Goal: Information Seeking & Learning: Check status

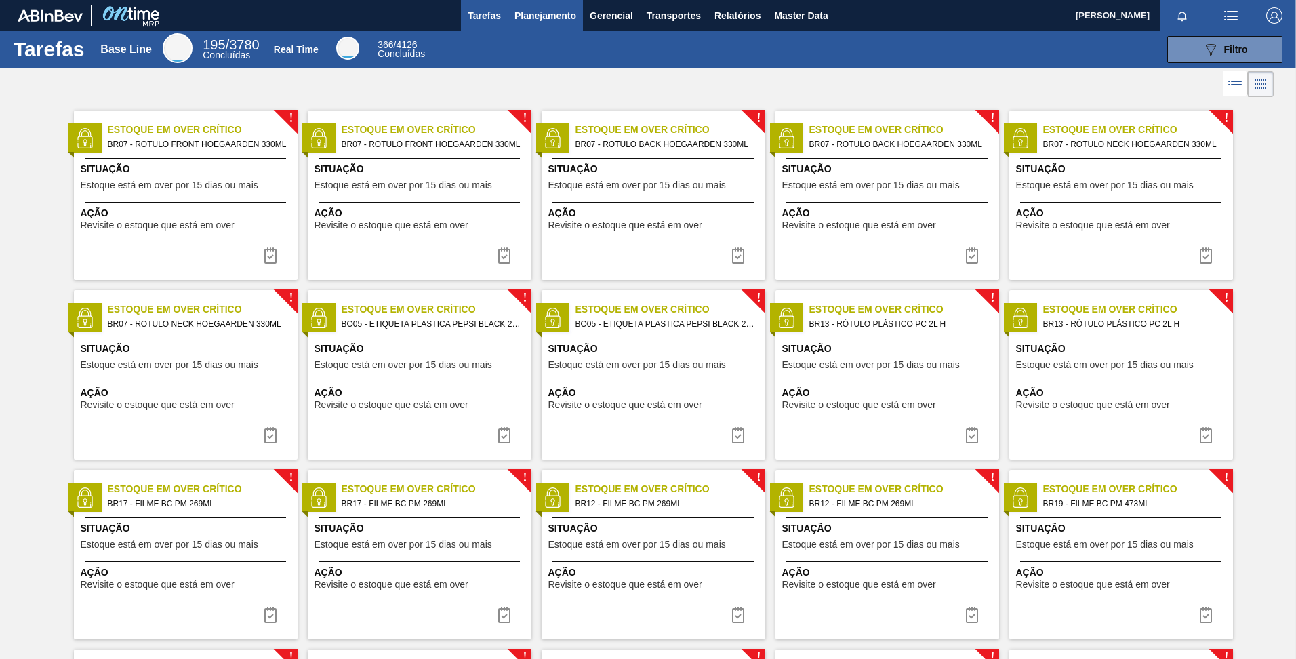
click at [535, 14] on span "Planejamento" at bounding box center [545, 15] width 62 height 16
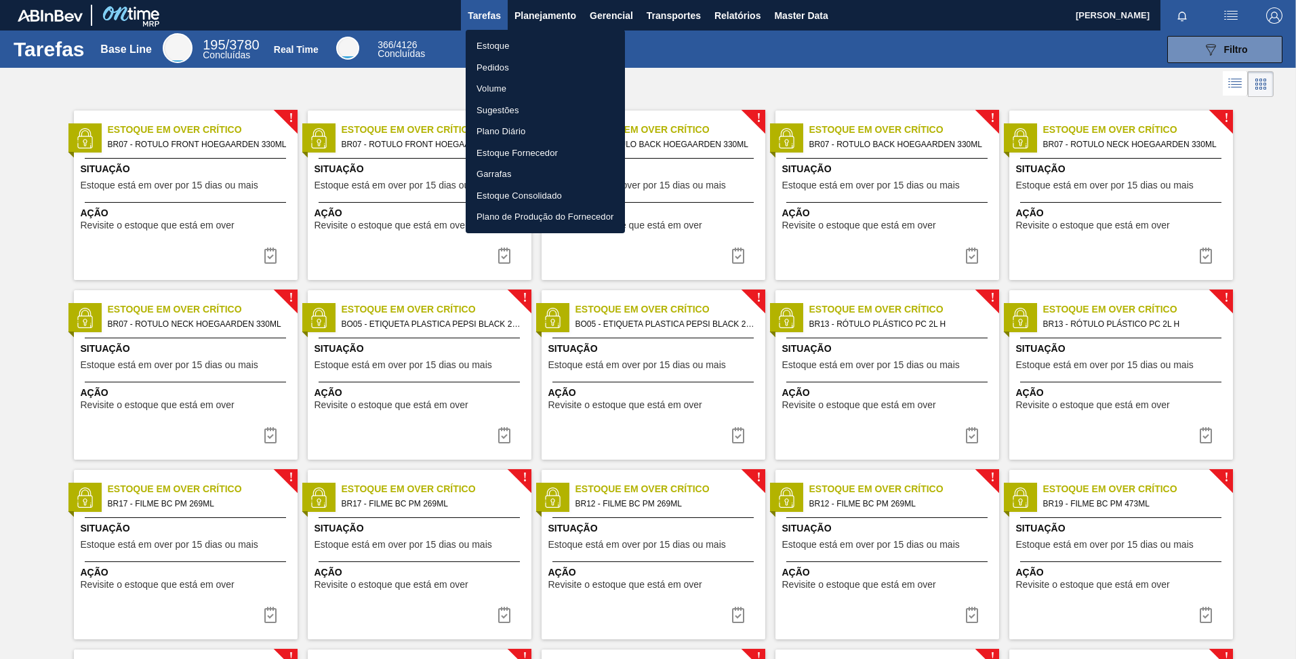
click at [524, 44] on li "Estoque" at bounding box center [545, 46] width 159 height 22
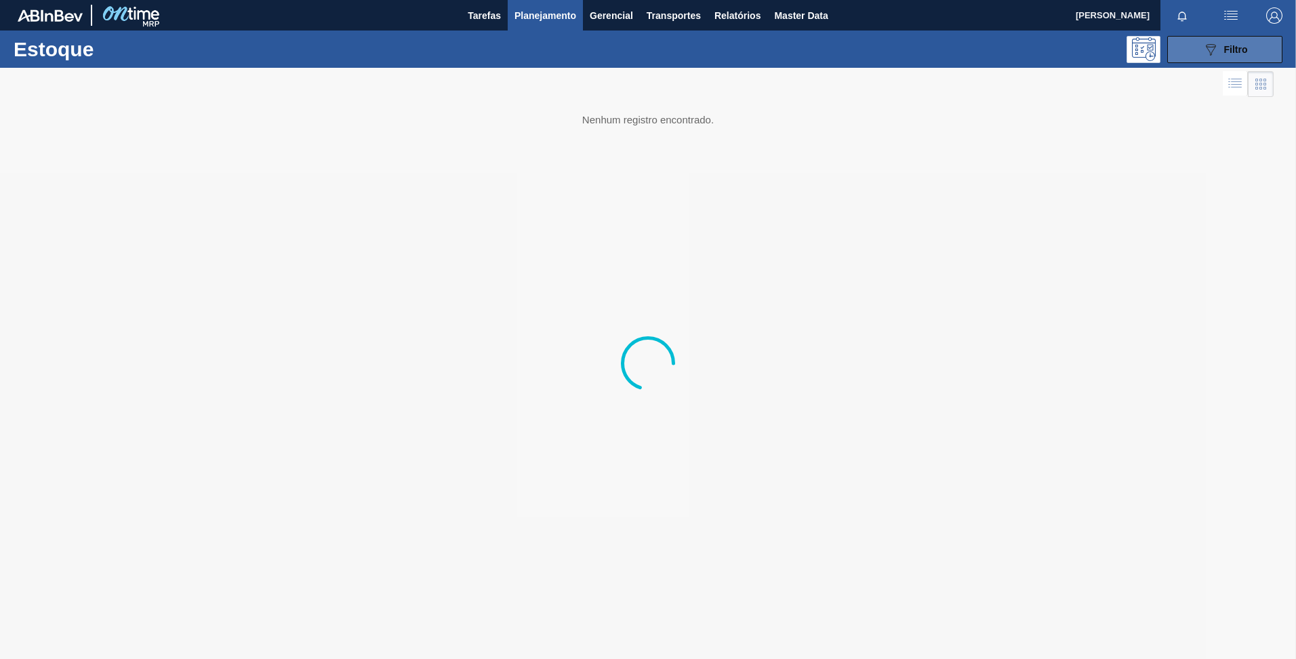
click at [1223, 54] on div "089F7B8B-B2A5-4AFE-B5C0-19BA573D28AC Filtro" at bounding box center [1224, 49] width 45 height 16
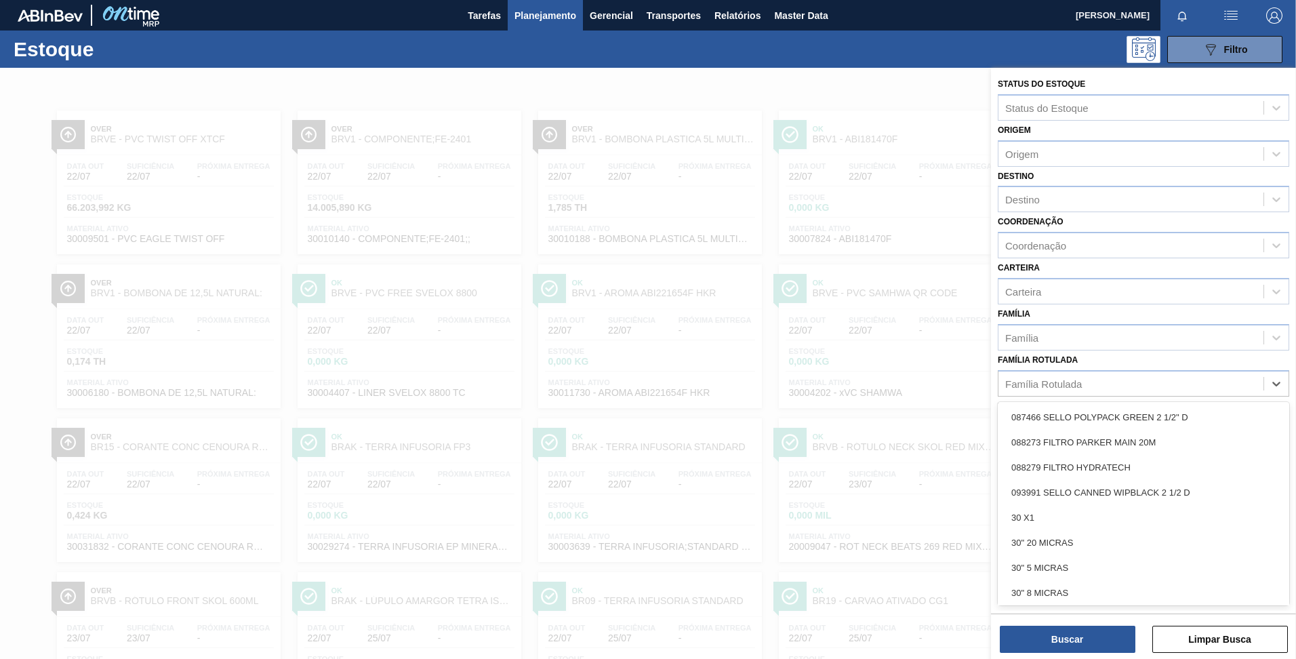
click at [1050, 385] on div "Família Rotulada" at bounding box center [1043, 384] width 77 height 12
type Rotulada "sk 35"
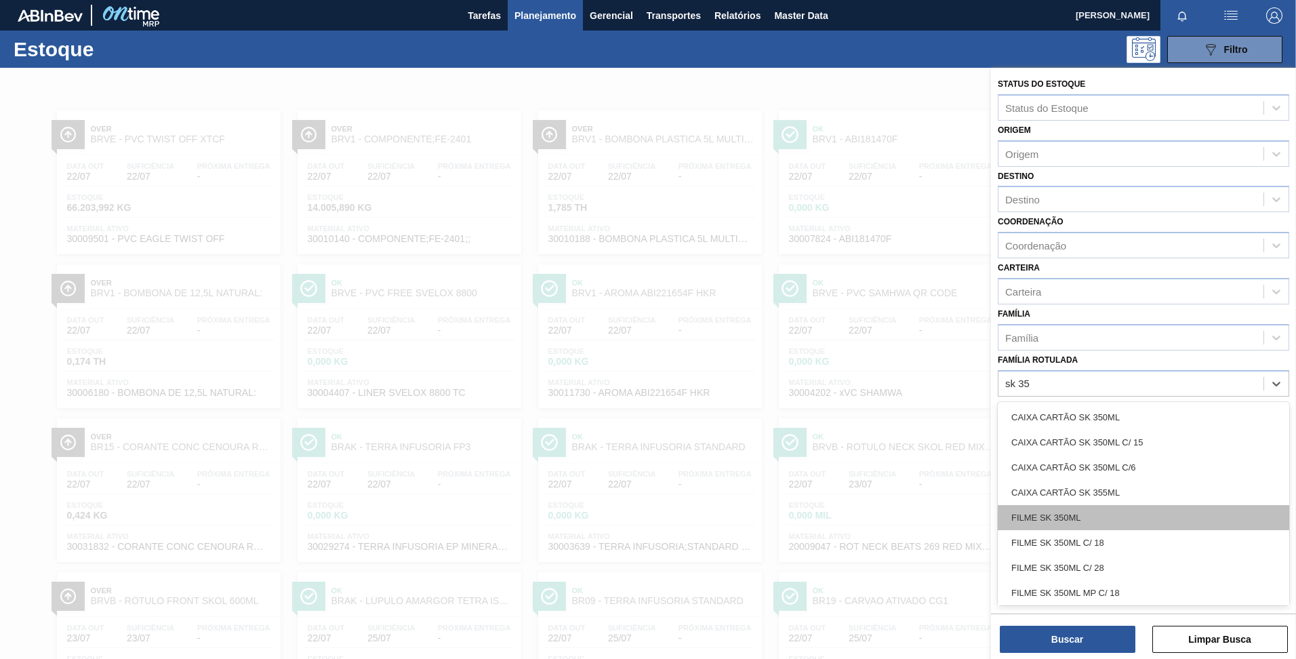
click at [1078, 516] on div "FILME SK 350ML" at bounding box center [1143, 517] width 291 height 25
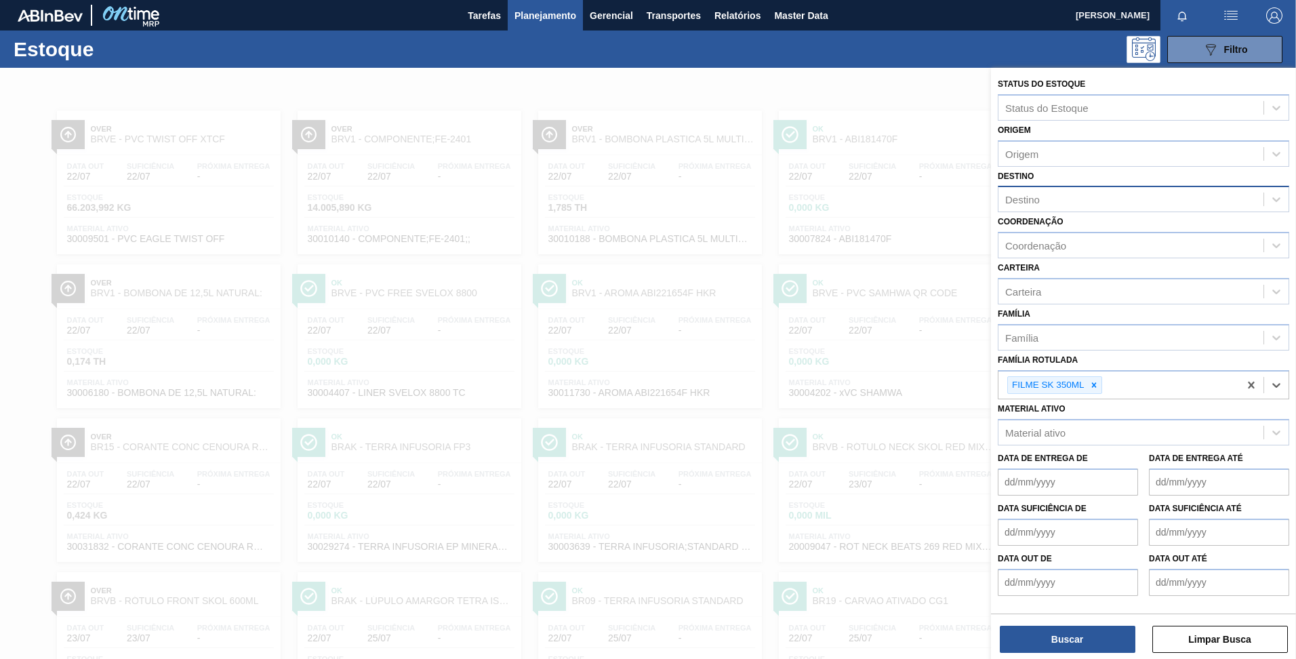
click at [1059, 201] on div "Destino" at bounding box center [1130, 200] width 265 height 20
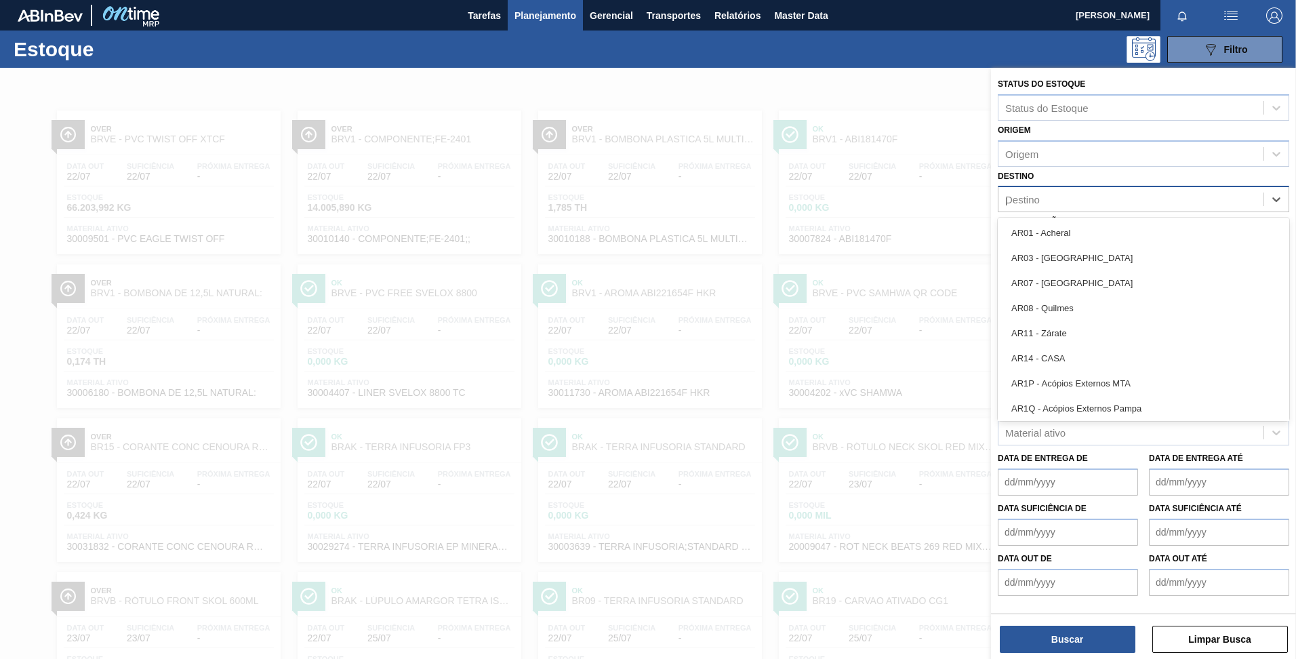
type input "po"
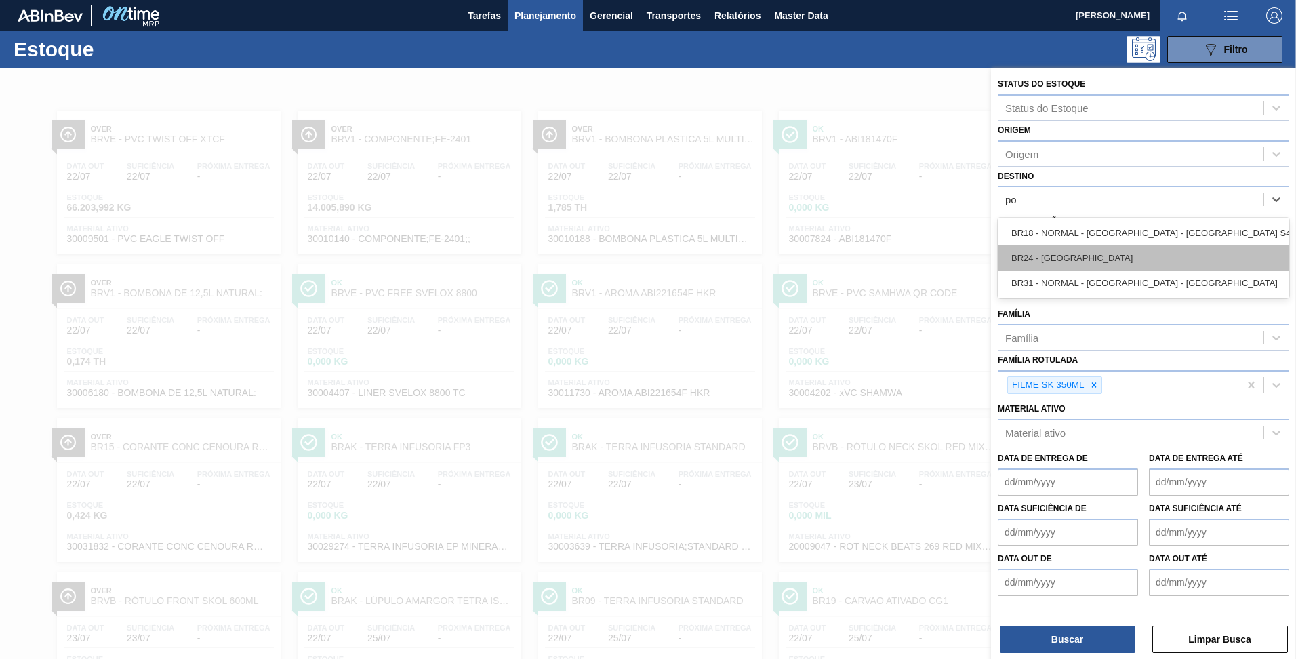
click at [1050, 264] on div "BR24 - [GEOGRAPHIC_DATA]" at bounding box center [1143, 257] width 291 height 25
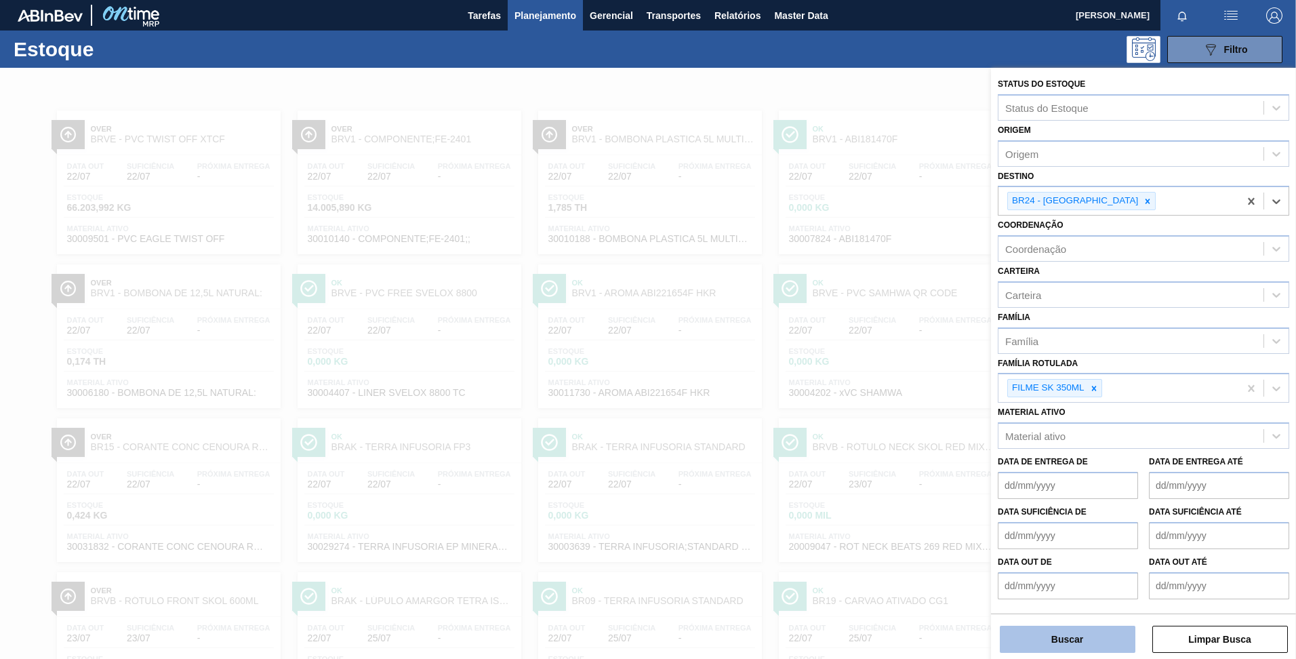
click at [1058, 638] on button "Buscar" at bounding box center [1068, 639] width 136 height 27
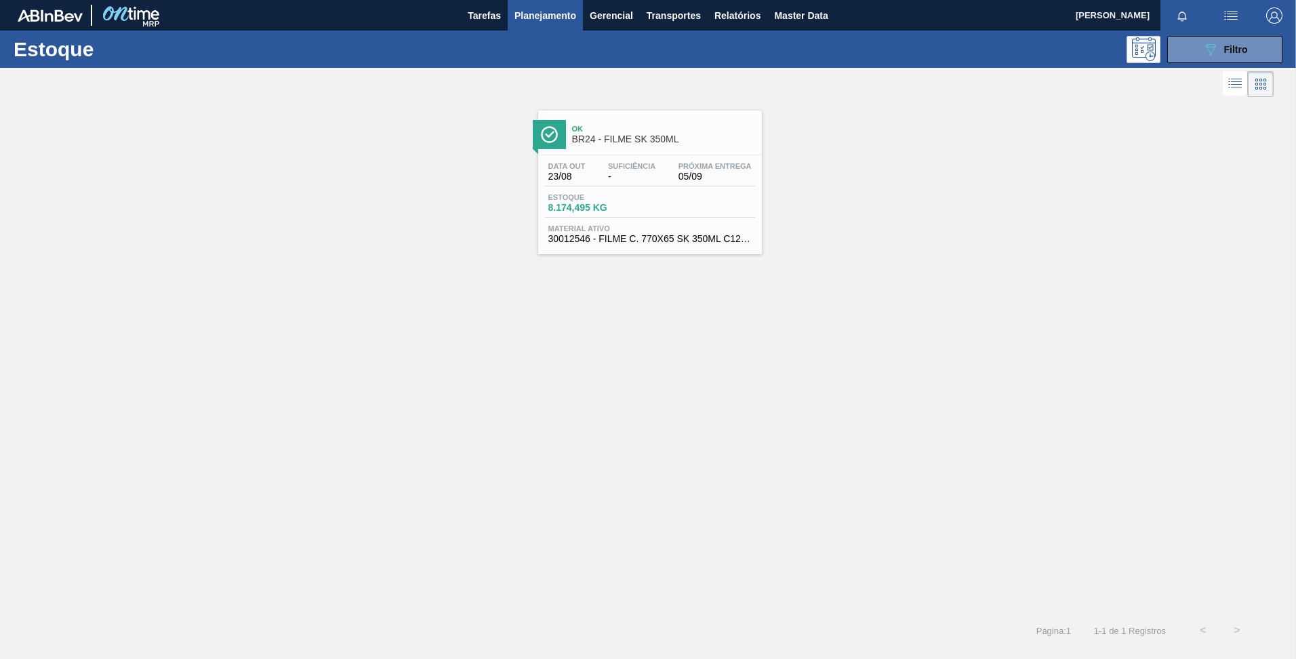
click at [632, 136] on span "BR24 - FILME SK 350ML" at bounding box center [663, 139] width 183 height 10
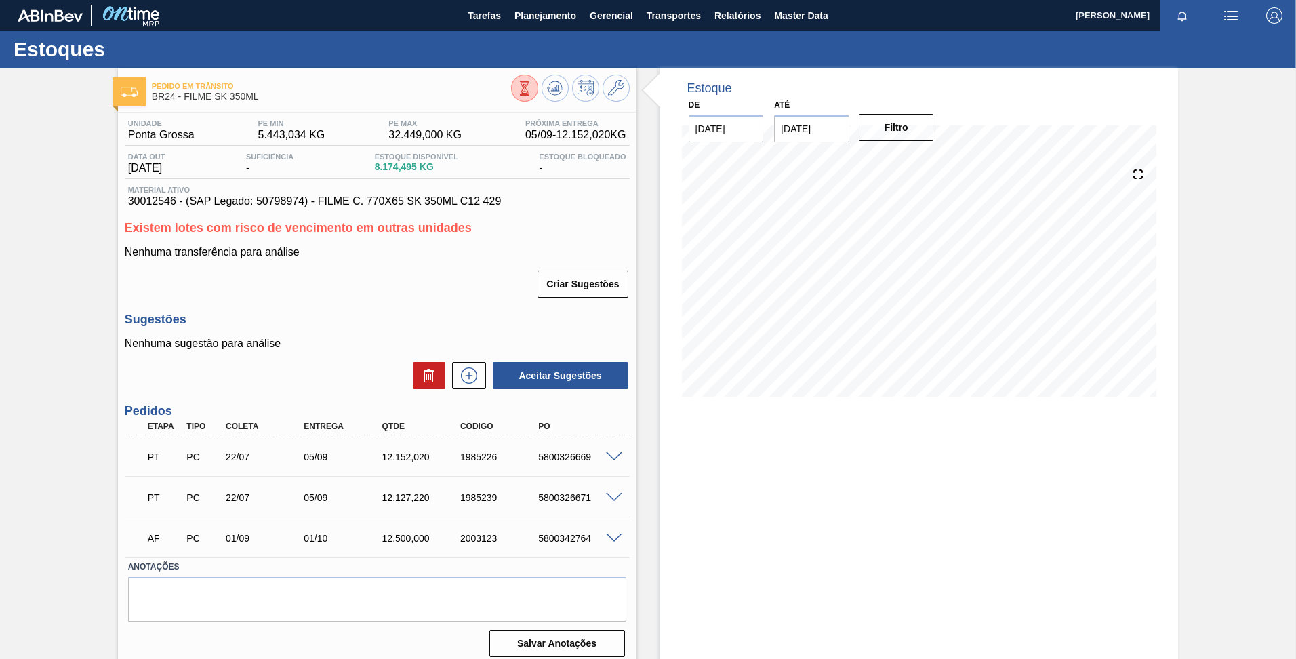
click at [409, 165] on span "8.174,495 KG" at bounding box center [416, 167] width 83 height 10
click at [396, 166] on span "8.174,495 KG" at bounding box center [416, 167] width 83 height 10
click at [518, 95] on icon at bounding box center [524, 88] width 15 height 15
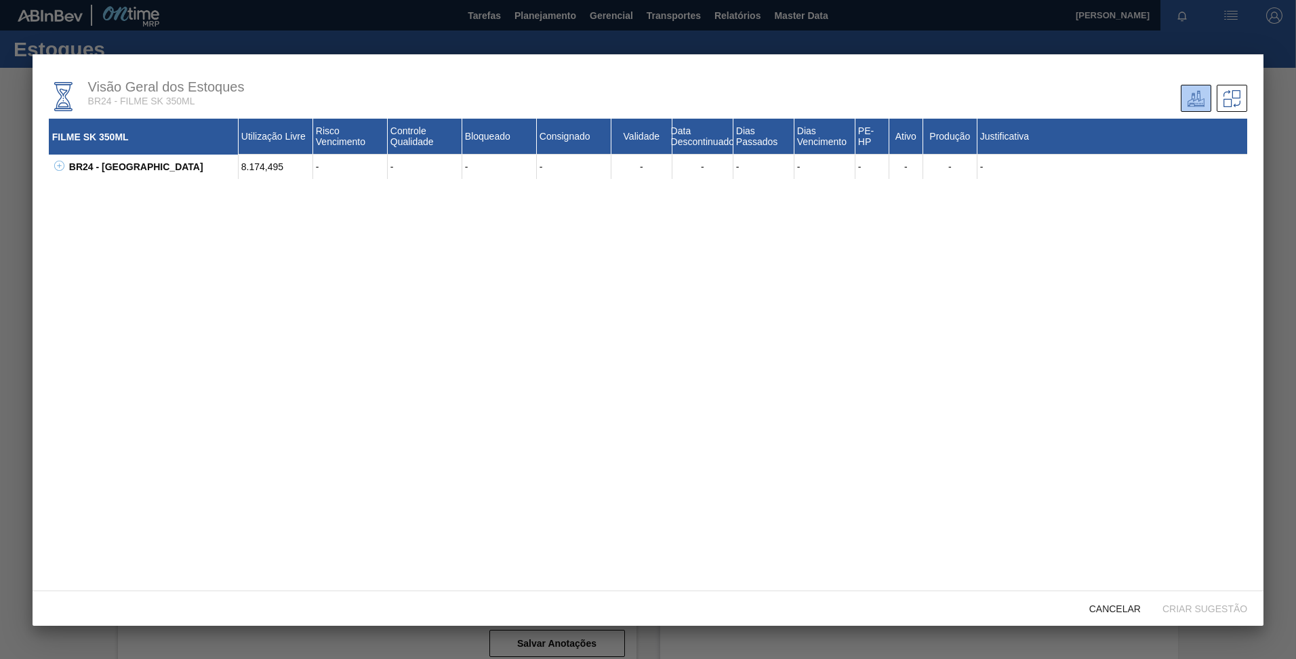
click at [63, 166] on icon at bounding box center [59, 166] width 10 height 10
click at [80, 190] on icon at bounding box center [76, 190] width 10 height 10
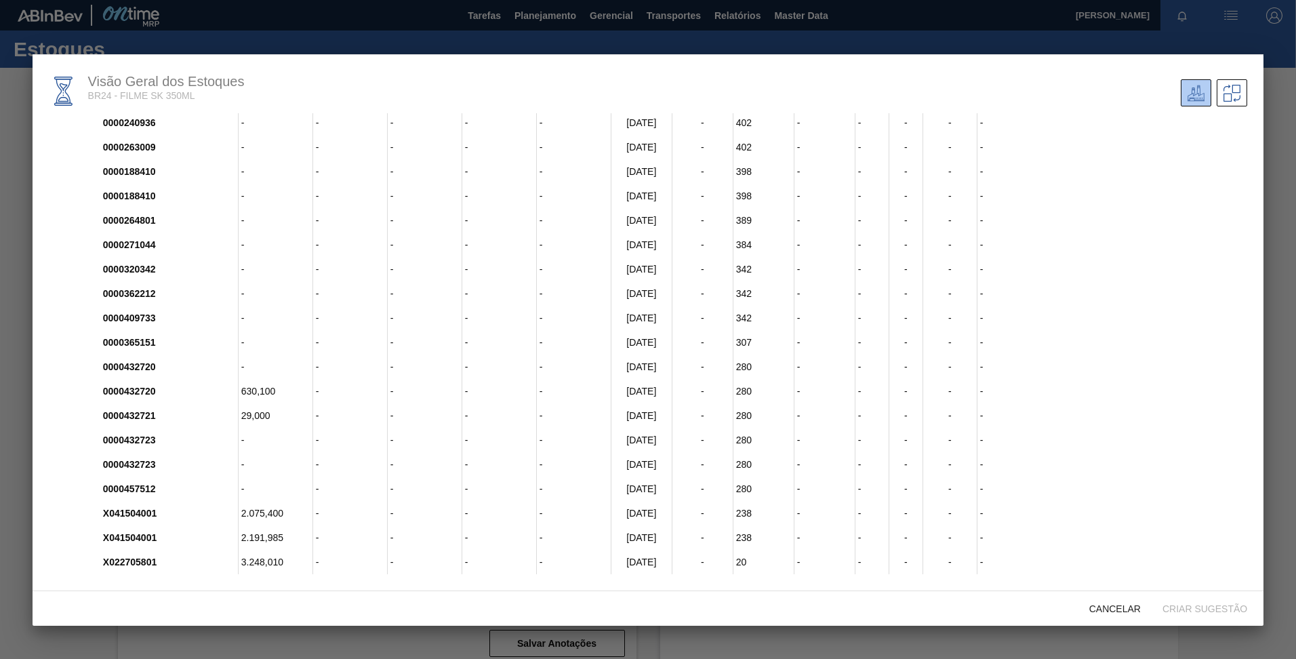
scroll to position [7, 0]
click at [1091, 607] on span "Cancelar" at bounding box center [1114, 608] width 73 height 11
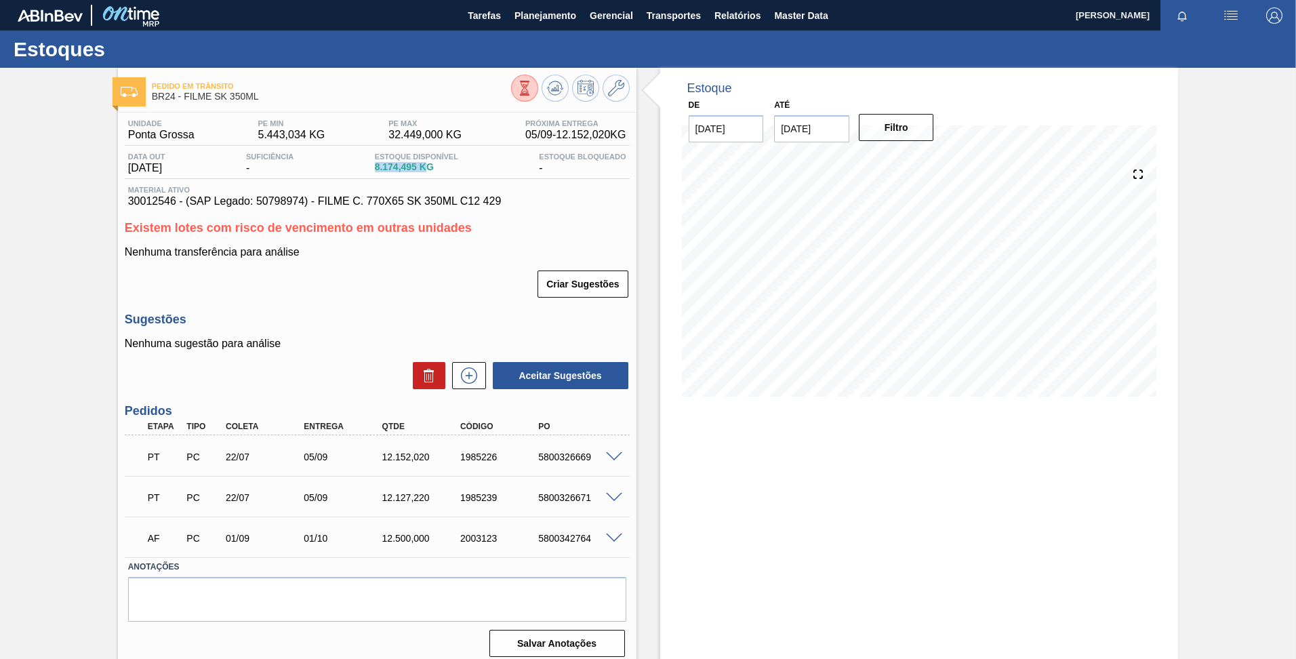
drag, startPoint x: 380, startPoint y: 162, endPoint x: 432, endPoint y: 166, distance: 52.3
click at [432, 166] on span "8.174,495 KG" at bounding box center [416, 167] width 83 height 10
click at [100, 208] on div "Pedido em Trânsito BR24 - FILME SK 350ML Unidade Ponta Grossa PE MIN 5.443,034 …" at bounding box center [648, 368] width 1296 height 600
click at [524, 100] on button at bounding box center [524, 88] width 27 height 27
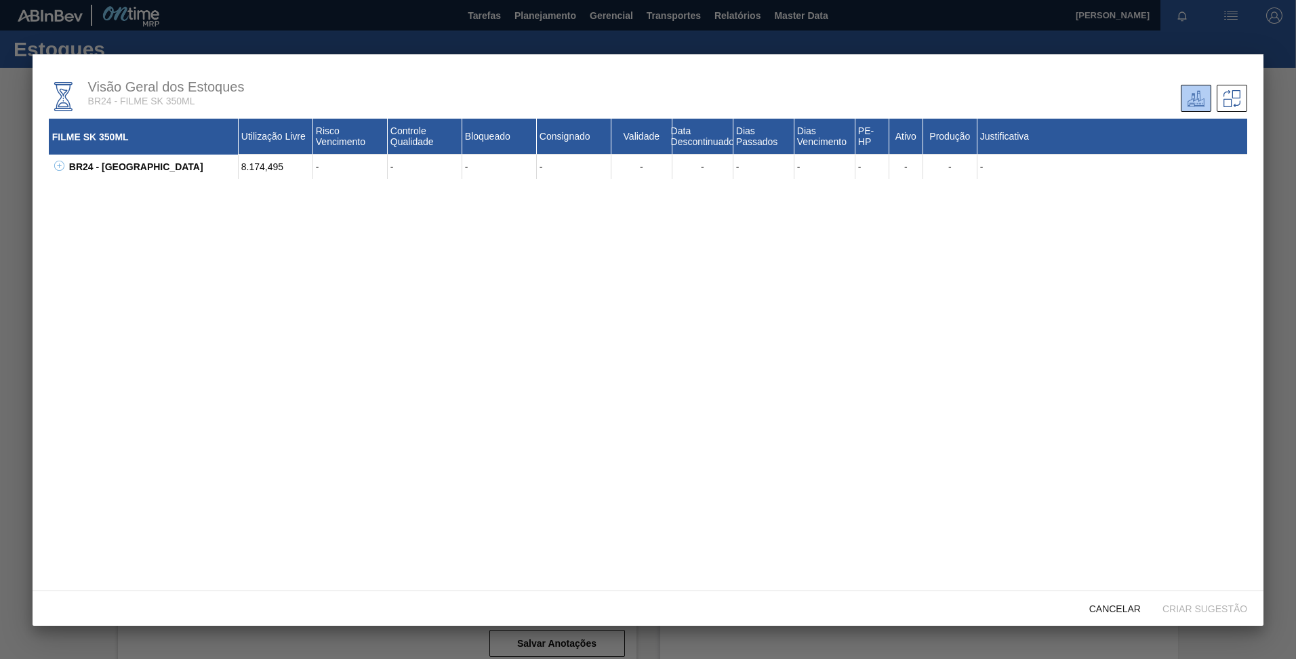
click at [59, 174] on div "BR24 - [STREET_ADDRESS] - - - - - - - - - - - - 30012546 - FILME C. 770X65 SK 3…" at bounding box center [648, 167] width 1198 height 24
click at [58, 169] on icon at bounding box center [59, 166] width 10 height 10
click at [75, 190] on icon at bounding box center [76, 190] width 10 height 10
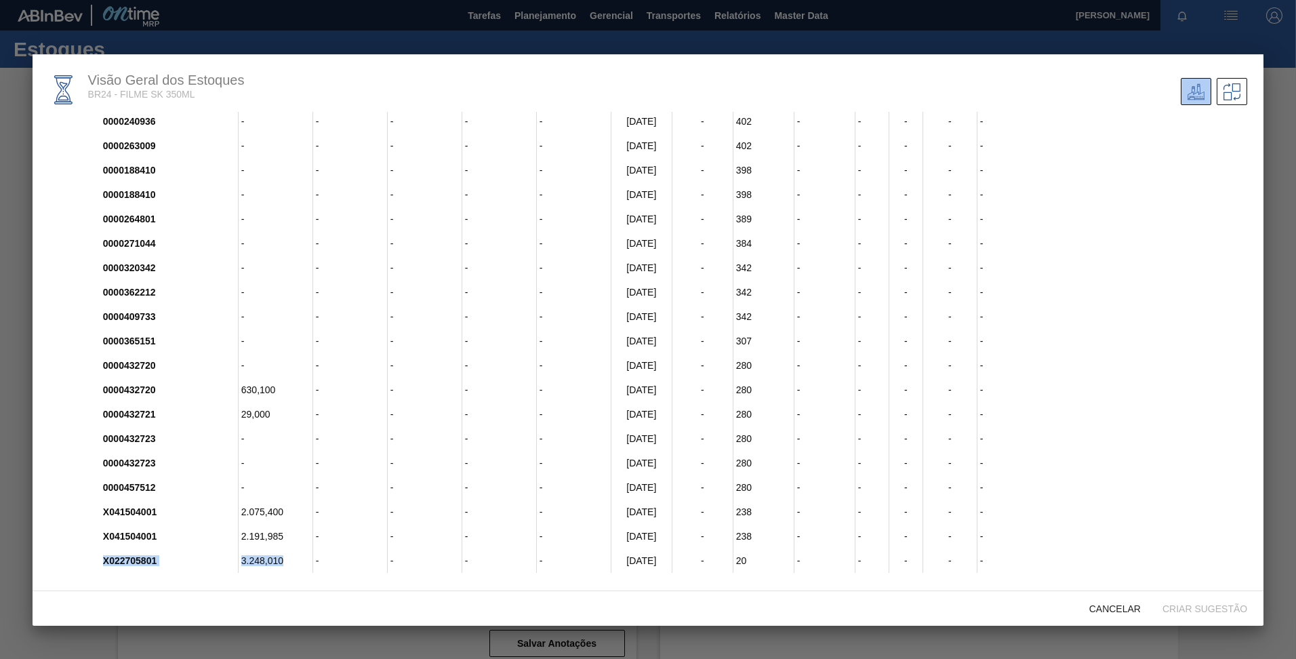
drag, startPoint x: 282, startPoint y: 565, endPoint x: 87, endPoint y: 560, distance: 194.6
click at [87, 560] on div "X022705801 3.248,010 - - - - [DATE] - 20 - - - - -" at bounding box center [665, 560] width 1164 height 24
drag, startPoint x: 87, startPoint y: 560, endPoint x: 127, endPoint y: 588, distance: 49.1
click at [127, 588] on div "Visão Geral dos Estoques BR24 - FILME SK 350ML FILME SK 350ML Utilização Livre …" at bounding box center [648, 322] width 1231 height 537
drag, startPoint x: 119, startPoint y: 531, endPoint x: 362, endPoint y: 575, distance: 247.3
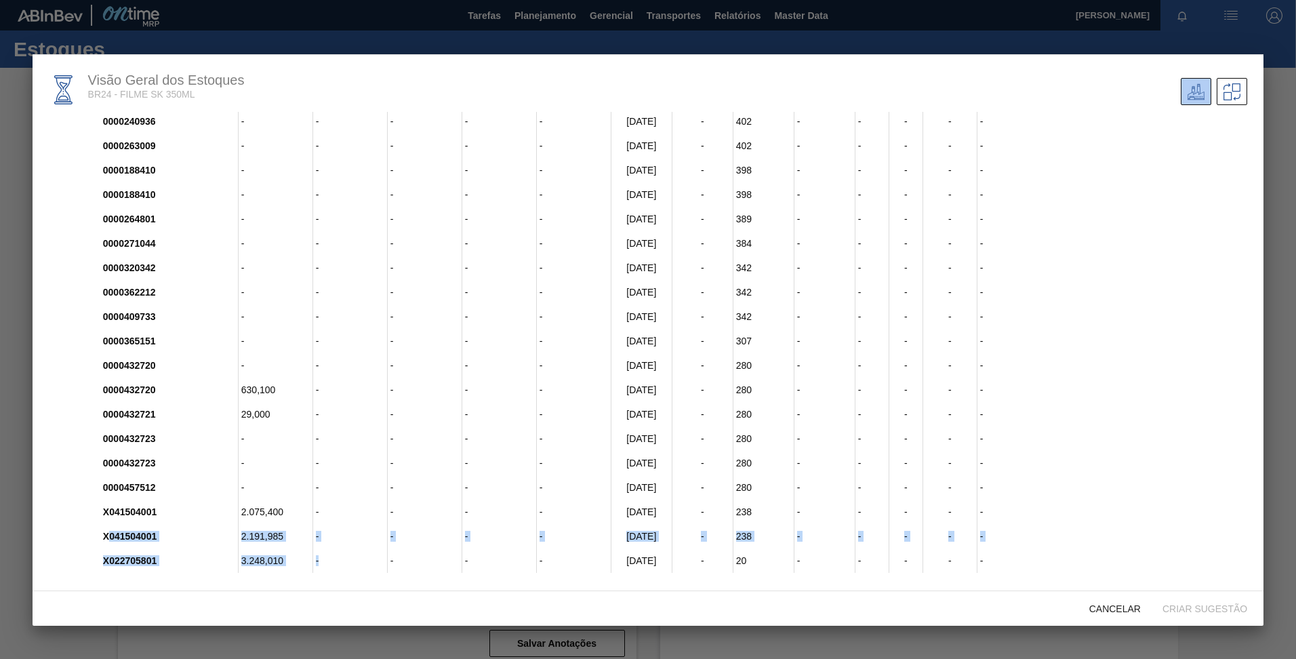
click at [362, 575] on div "Visão Geral dos Estoques BR24 - FILME SK 350ML FILME SK 350ML Utilização Livre …" at bounding box center [648, 322] width 1231 height 537
drag, startPoint x: 362, startPoint y: 576, endPoint x: 272, endPoint y: 573, distance: 90.2
click at [272, 573] on div "FILME SK 350ML Utilização Livre Risco Vencimento Controle Qualidade Bloqueado C…" at bounding box center [648, 343] width 1198 height 462
drag, startPoint x: 283, startPoint y: 560, endPoint x: 102, endPoint y: 562, distance: 181.7
click at [102, 562] on div "X022705801 3.248,010 - - - - [DATE] - 20 - - - - -" at bounding box center [673, 560] width 1147 height 24
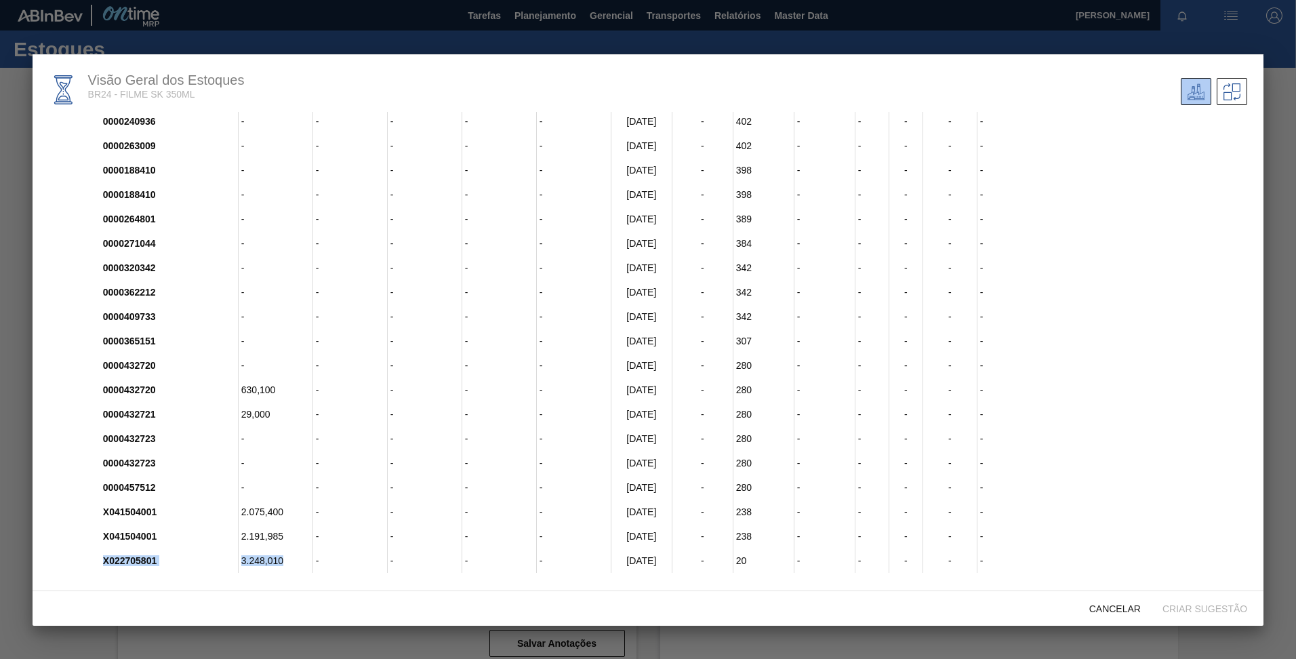
drag, startPoint x: 102, startPoint y: 562, endPoint x: 125, endPoint y: 577, distance: 28.0
click at [123, 575] on div "Visão Geral dos Estoques BR24 - FILME SK 350ML FILME SK 350ML Utilização Livre …" at bounding box center [648, 322] width 1231 height 537
click at [273, 579] on div "Visão Geral dos Estoques BR24 - FILME SK 350ML FILME SK 350ML Utilização Livre …" at bounding box center [648, 322] width 1231 height 537
drag, startPoint x: 285, startPoint y: 560, endPoint x: 127, endPoint y: 554, distance: 157.4
click at [127, 554] on div "X022705801 3.248,010 - - - - [DATE] - 20 - - - - -" at bounding box center [673, 560] width 1147 height 24
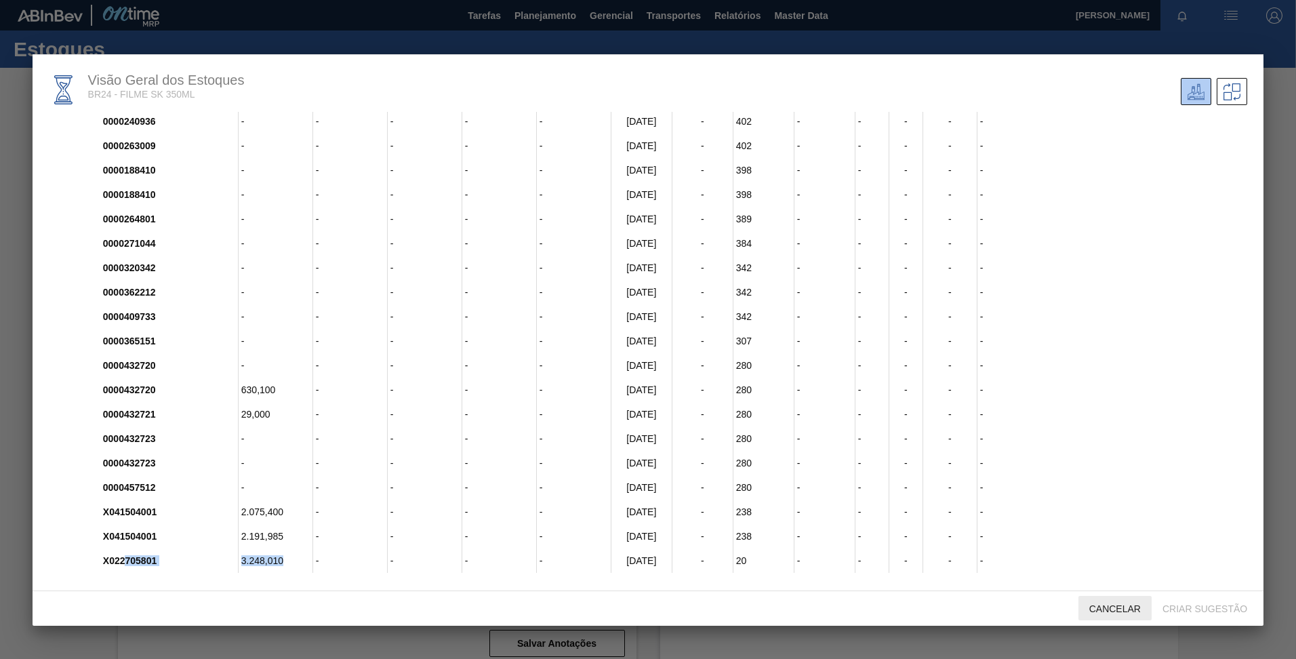
click at [1122, 615] on div "Cancelar" at bounding box center [1114, 608] width 73 height 25
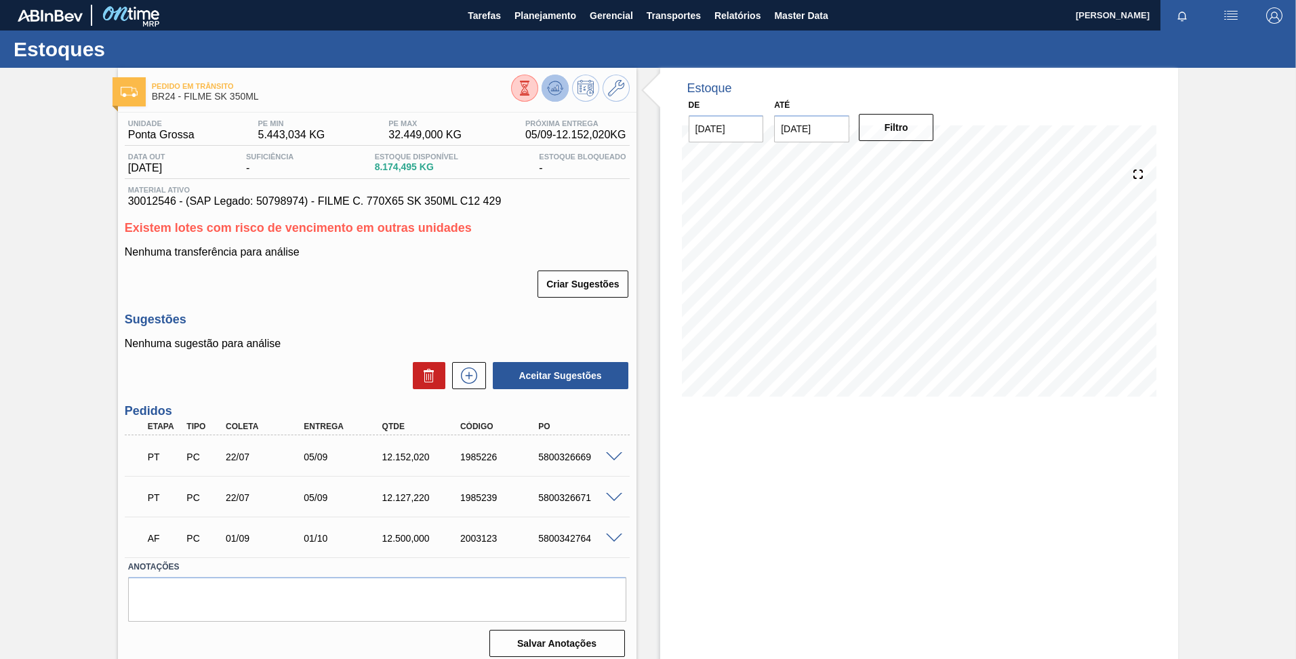
click at [554, 90] on icon at bounding box center [554, 88] width 9 height 6
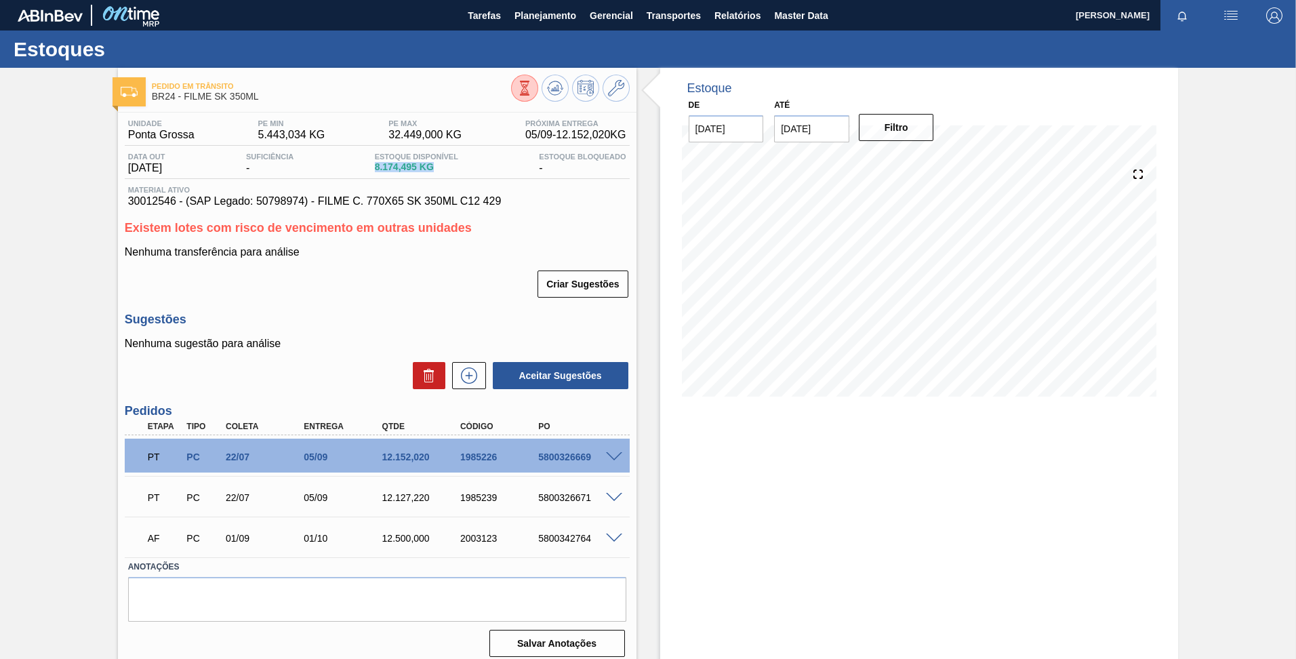
drag, startPoint x: 444, startPoint y: 171, endPoint x: 366, endPoint y: 171, distance: 77.9
click at [366, 171] on div "Data out [DATE] Suficiência - Estoque Disponível 8.174,495 KG Estoque Bloqueado…" at bounding box center [377, 165] width 505 height 26
drag, startPoint x: 366, startPoint y: 171, endPoint x: 388, endPoint y: 274, distance: 106.1
click at [388, 274] on div "Criar Sugestões" at bounding box center [377, 284] width 505 height 30
click at [526, 91] on icon at bounding box center [524, 87] width 7 height 13
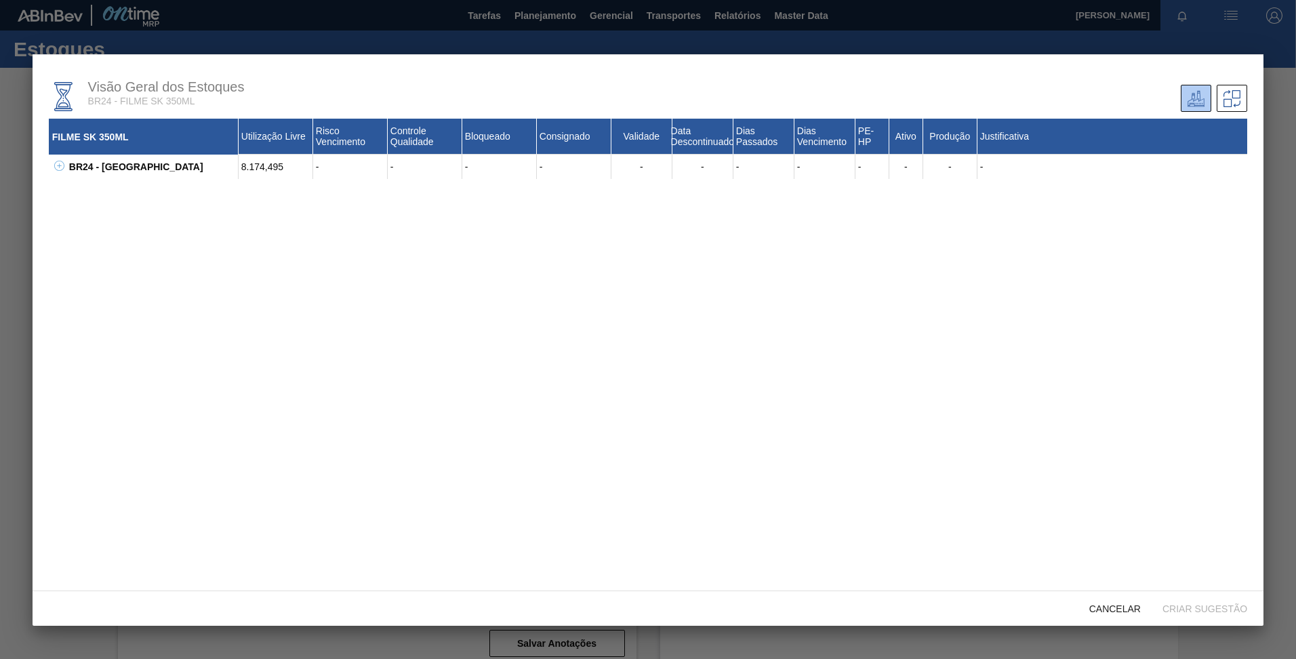
click at [61, 164] on icon at bounding box center [59, 166] width 10 height 10
click at [73, 187] on icon at bounding box center [76, 190] width 10 height 10
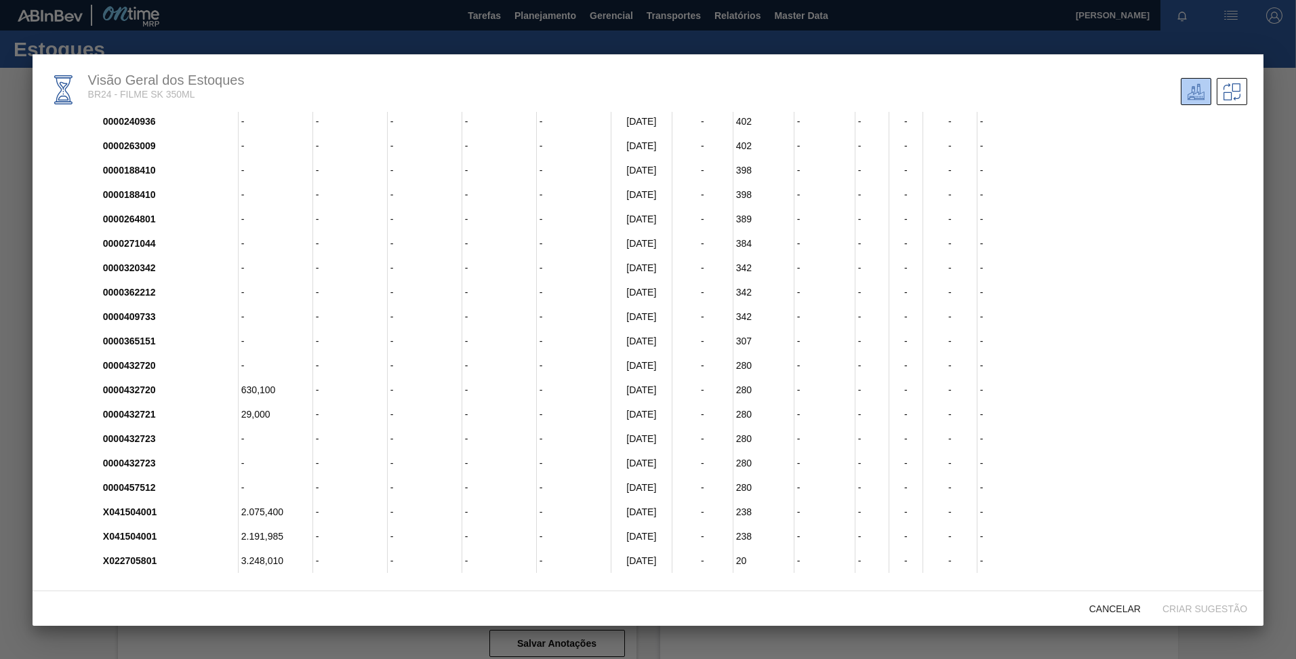
drag, startPoint x: 668, startPoint y: 557, endPoint x: 617, endPoint y: 546, distance: 52.6
click at [617, 546] on div "X01540012 - - - - - [DATE] - 1392 - - - - - W122205401 - - - - - [DATE] - 954 -…" at bounding box center [665, 60] width 1164 height 1025
drag, startPoint x: 617, startPoint y: 546, endPoint x: 640, endPoint y: 564, distance: 29.6
click at [640, 564] on div "[DATE]" at bounding box center [641, 560] width 61 height 24
click at [1107, 607] on span "Cancelar" at bounding box center [1114, 608] width 73 height 11
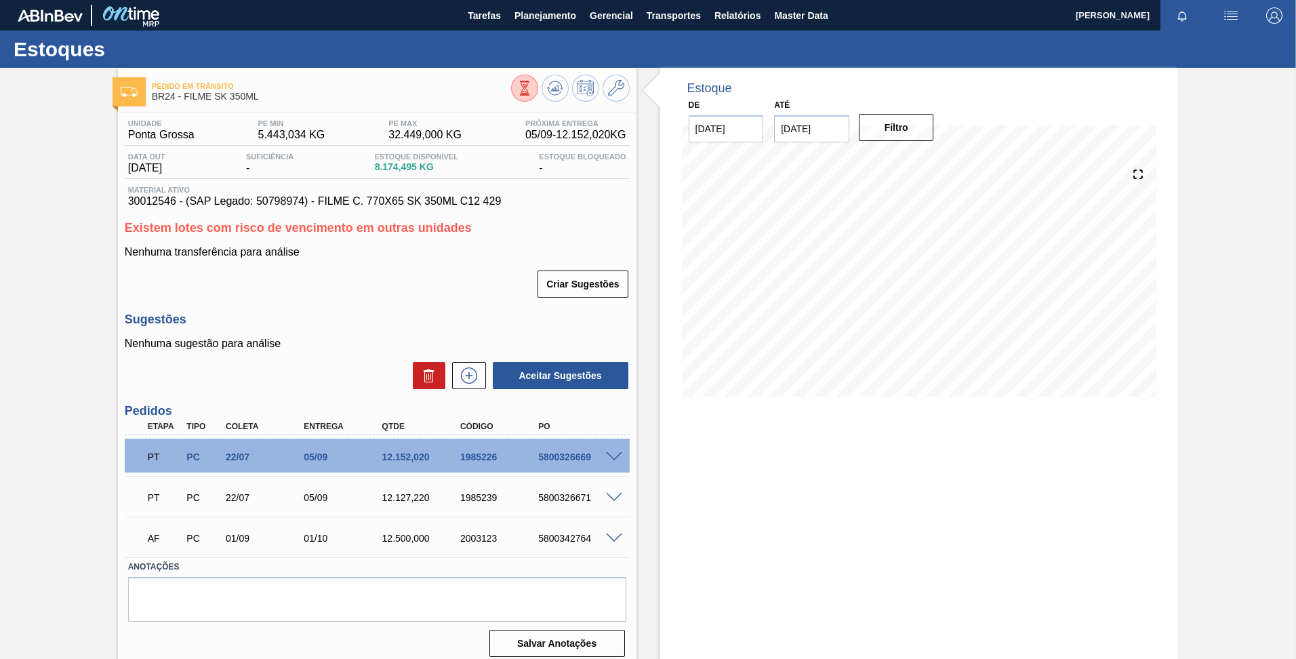
click at [523, 91] on icon at bounding box center [524, 88] width 15 height 15
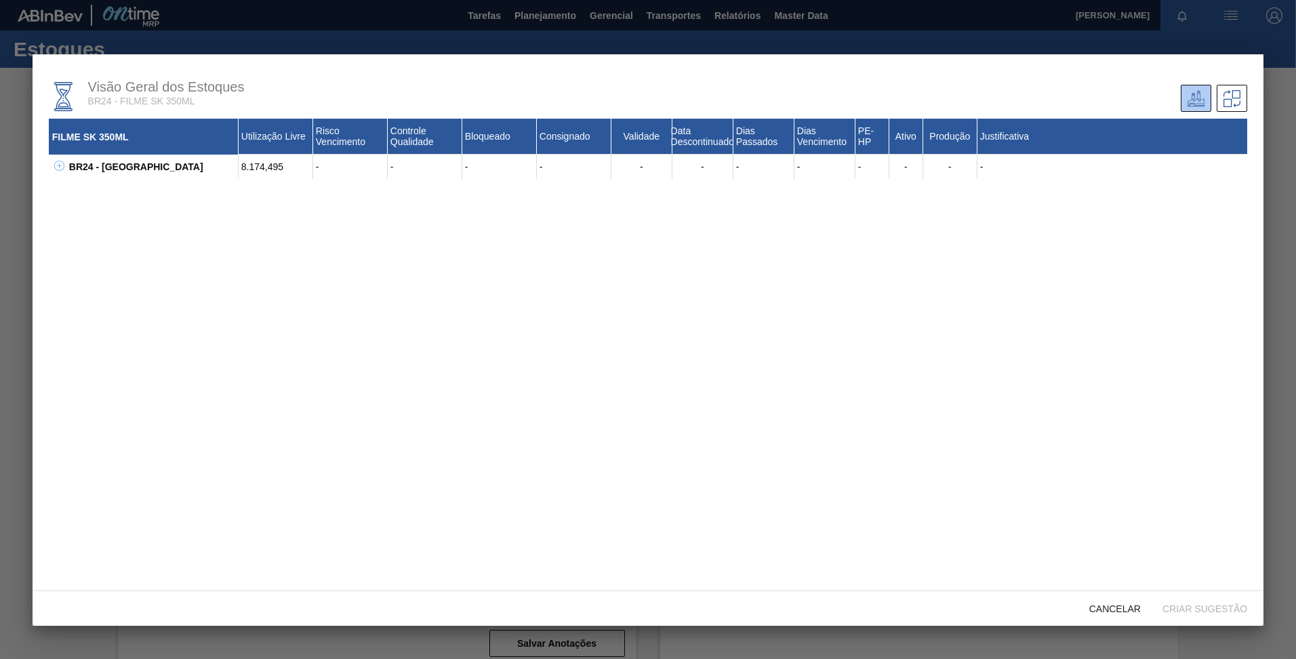
click at [60, 166] on icon at bounding box center [59, 165] width 1 height 5
click at [78, 190] on icon at bounding box center [76, 190] width 10 height 10
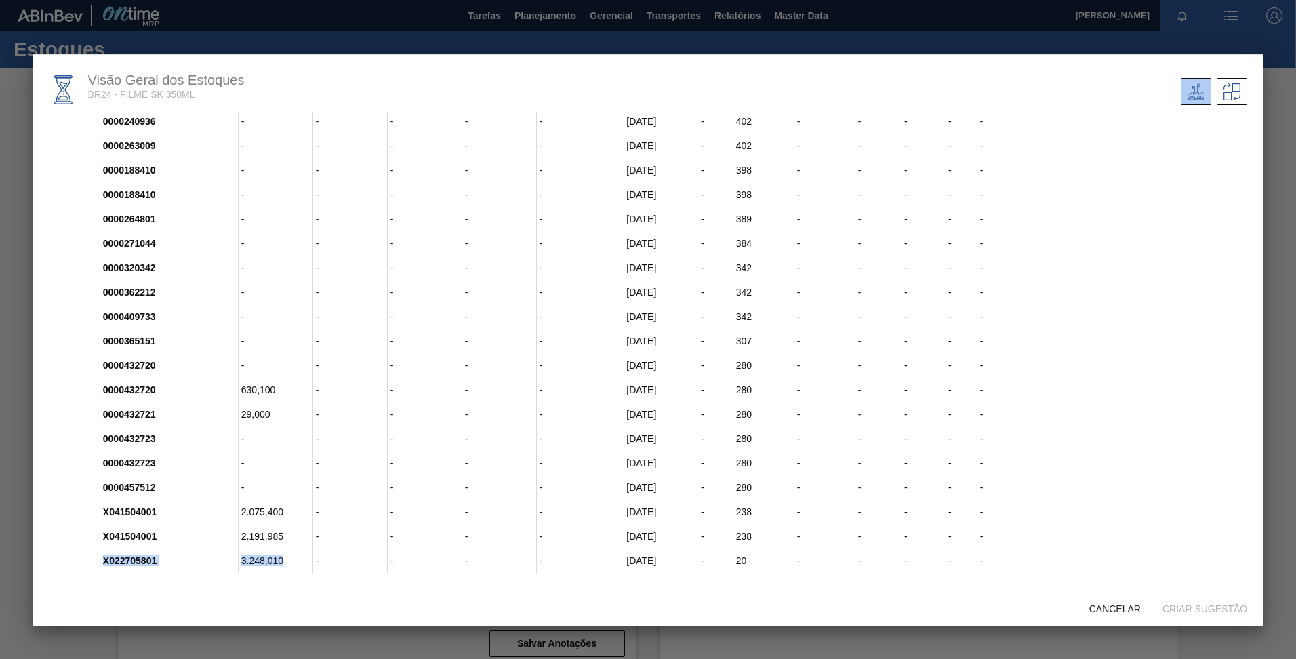
drag, startPoint x: 284, startPoint y: 559, endPoint x: 98, endPoint y: 561, distance: 186.4
click at [98, 561] on div "X022705801 3.248,010 - - - - [DATE] - 20 - - - - -" at bounding box center [665, 560] width 1164 height 24
click at [1099, 611] on span "Cancelar" at bounding box center [1114, 608] width 73 height 11
